Goal: Task Accomplishment & Management: Complete application form

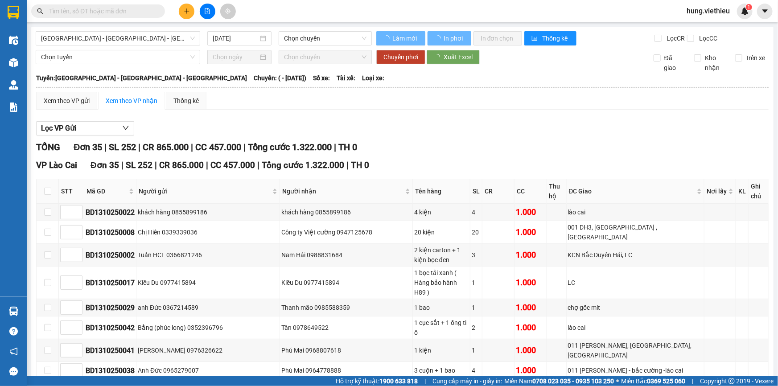
type input "[DATE]"
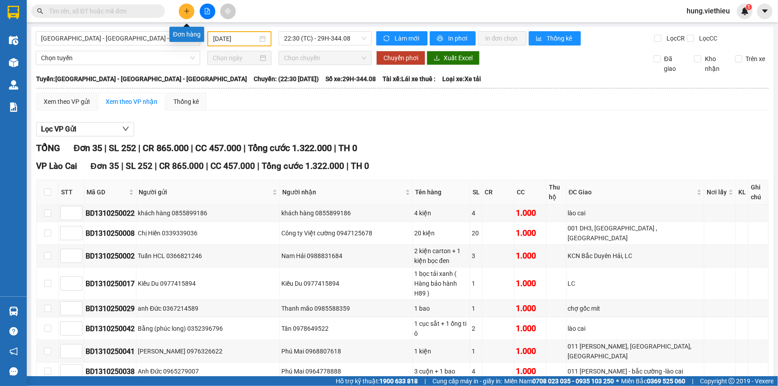
click at [184, 12] on icon "plus" at bounding box center [187, 11] width 6 height 6
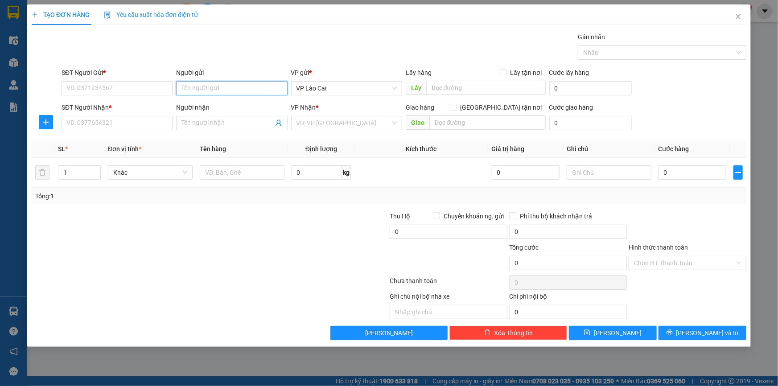
click at [202, 90] on input "Người gửi" at bounding box center [231, 88] width 111 height 14
click at [198, 84] on input "Người gửi" at bounding box center [231, 88] width 111 height 14
click at [198, 88] on input "Người gửi" at bounding box center [231, 88] width 111 height 14
drag, startPoint x: 197, startPoint y: 91, endPoint x: 167, endPoint y: 96, distance: 29.8
click at [167, 96] on div "SĐT Người Gửi * VD: 0371234567 Người gửi trang hiền trang hiền VP gửi * VP Lào …" at bounding box center [404, 83] width 689 height 31
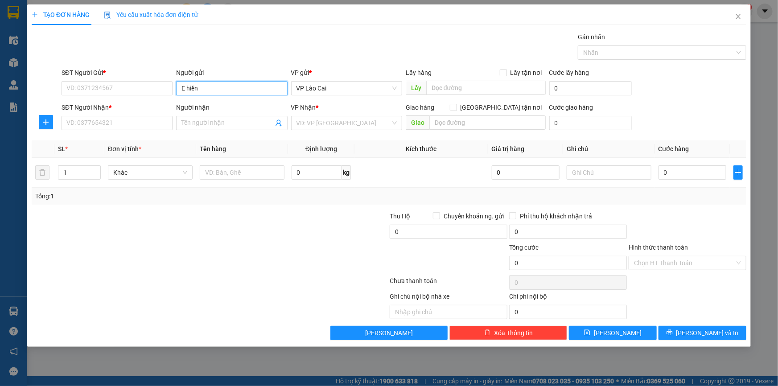
type input "Em hiền"
click at [223, 108] on div "Em Hiền - 0976027195" at bounding box center [232, 106] width 100 height 10
type input "0976027195"
type input "Em Hiền"
click at [278, 122] on icon "user-add" at bounding box center [278, 123] width 7 height 7
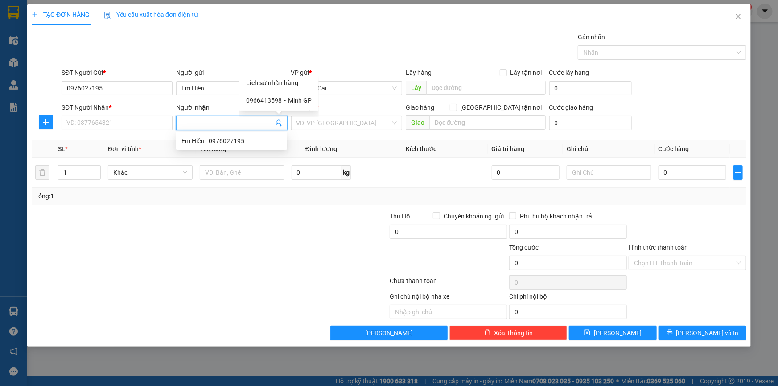
click at [289, 95] on div "0966413598 - Minh GP" at bounding box center [279, 100] width 66 height 10
type input "0966413598"
type input "Minh GP"
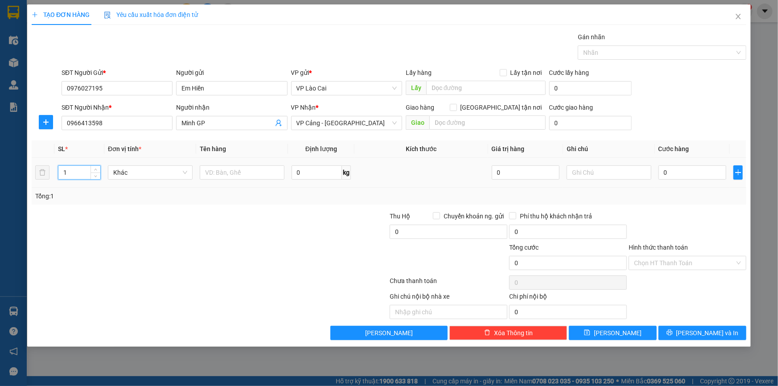
drag, startPoint x: 68, startPoint y: 173, endPoint x: 58, endPoint y: 175, distance: 10.6
click at [58, 175] on input "1" at bounding box center [79, 172] width 42 height 13
type input "2"
click at [147, 177] on span "Khác" at bounding box center [150, 172] width 74 height 13
type input "23"
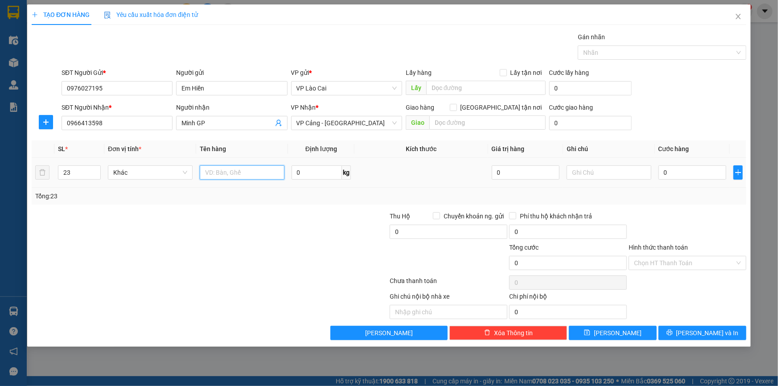
click at [239, 174] on input "text" at bounding box center [242, 172] width 85 height 14
type input "2"
type input "17 tải đen + 6 tải xanh"
click at [674, 177] on input "0" at bounding box center [693, 172] width 68 height 14
type input "1"
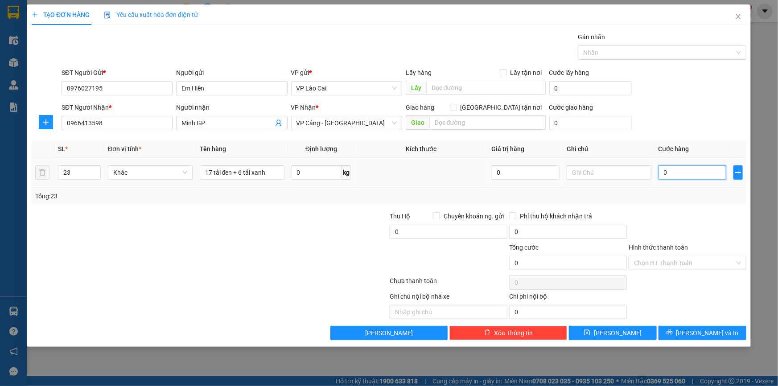
type input "1"
type input "14"
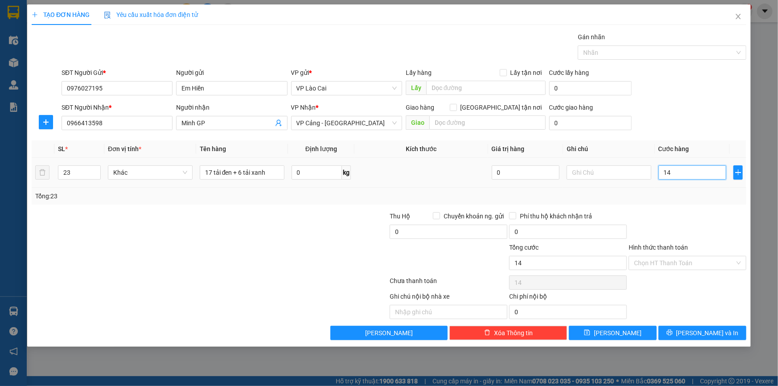
type input "145"
type input "1.450"
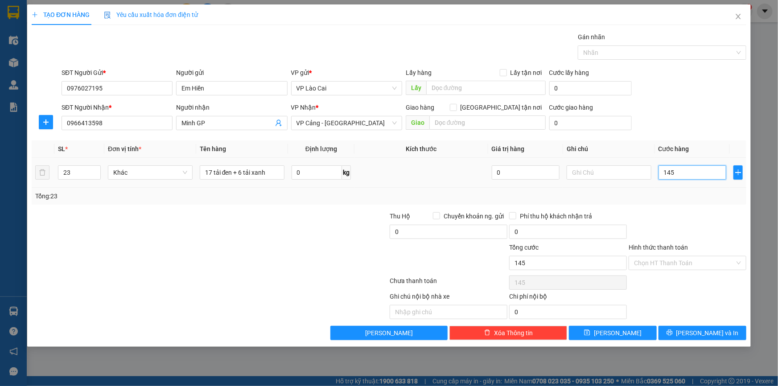
type input "1.450"
type input "14.500"
type input "145.000"
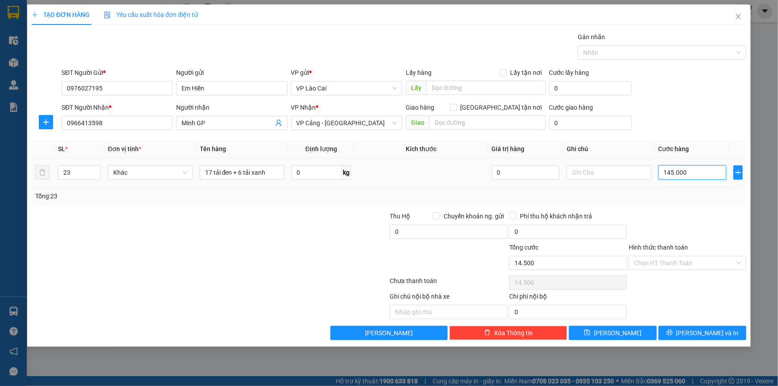
type input "145.000"
type input "1.450.000"
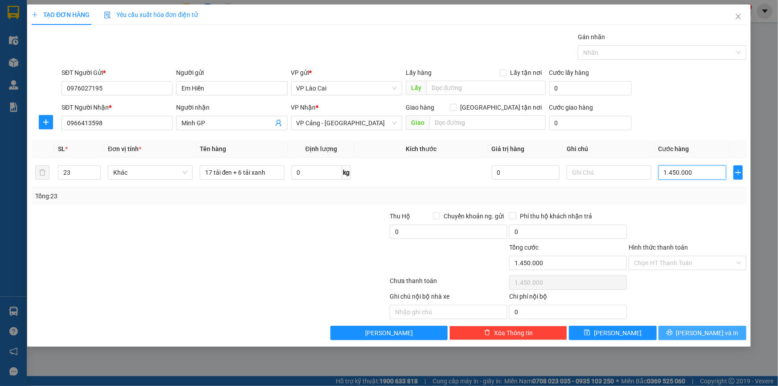
type input "1.450.000"
click at [673, 331] on icon "printer" at bounding box center [670, 333] width 6 height 6
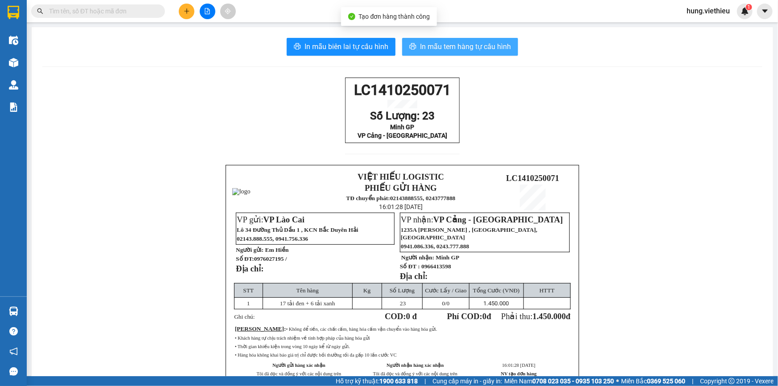
click at [477, 44] on span "In mẫu tem hàng tự cấu hình" at bounding box center [465, 46] width 91 height 11
